Goal: Communication & Community: Answer question/provide support

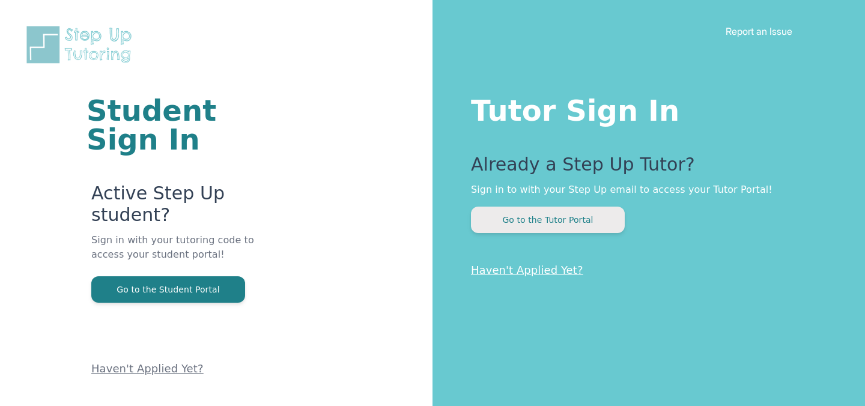
click at [601, 216] on button "Go to the Tutor Portal" at bounding box center [548, 220] width 154 height 26
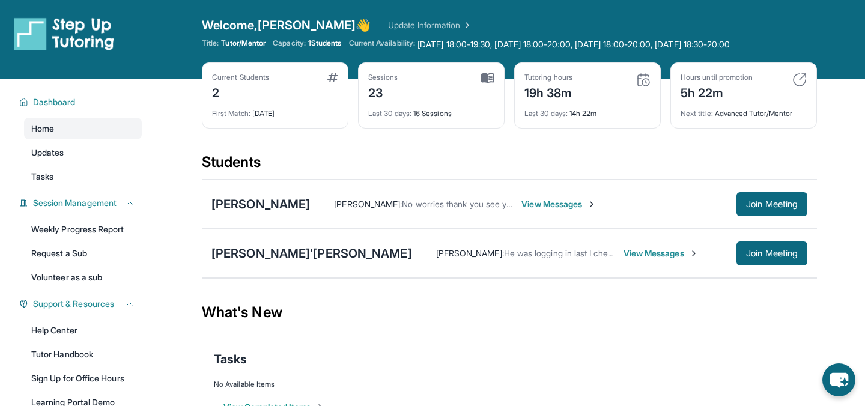
click at [623, 253] on span "View Messages" at bounding box center [660, 253] width 75 height 12
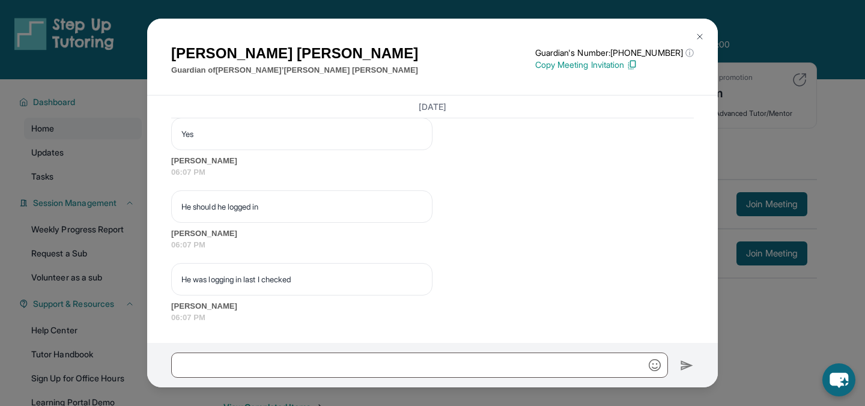
scroll to position [7238, 0]
drag, startPoint x: 443, startPoint y: 198, endPoint x: 475, endPoint y: 205, distance: 33.2
click at [476, 20] on p "Hey reminder to join our session on tutoring session [DATE] at 6:00pm!" at bounding box center [563, 14] width 241 height 12
copy p "Hey reminder to join our session on tutoring session [DATE] at 6:00pm!"
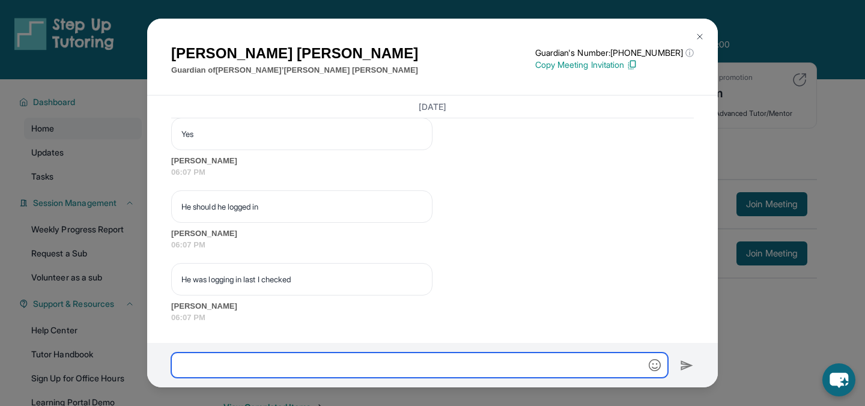
click at [430, 373] on input "text" at bounding box center [419, 364] width 497 height 25
paste input "**********"
type input "**********"
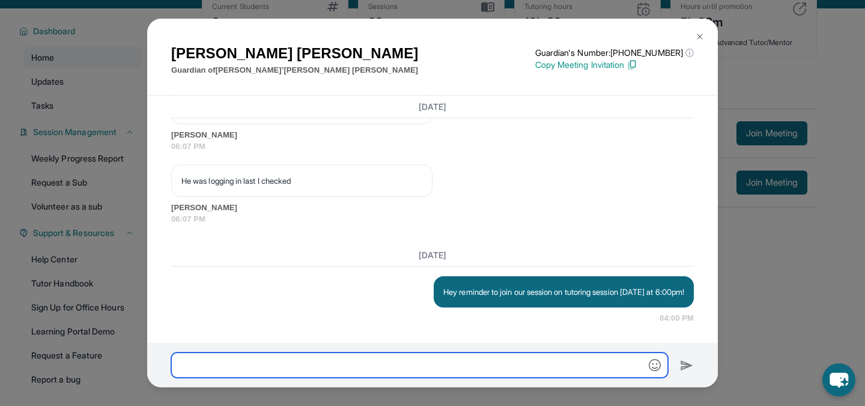
scroll to position [70, 0]
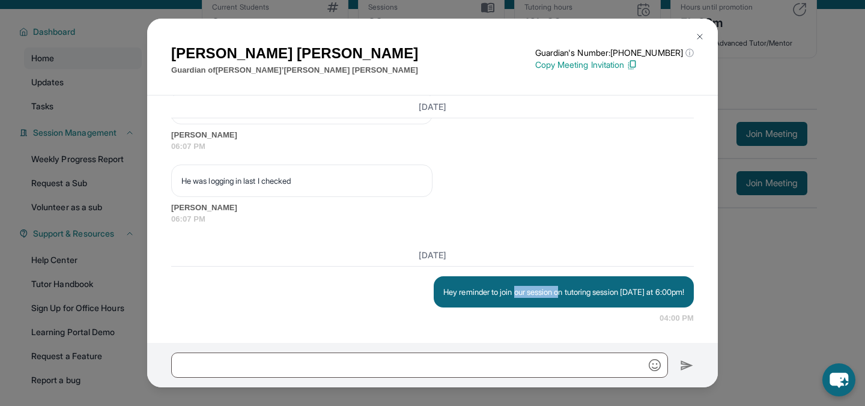
drag, startPoint x: 521, startPoint y: 277, endPoint x: 570, endPoint y: 283, distance: 48.9
click at [570, 286] on p "Hey reminder to join our session on tutoring session [DATE] at 6:00pm!" at bounding box center [563, 292] width 241 height 12
click at [701, 35] on img at bounding box center [700, 37] width 10 height 10
